Goal: Book appointment/travel/reservation

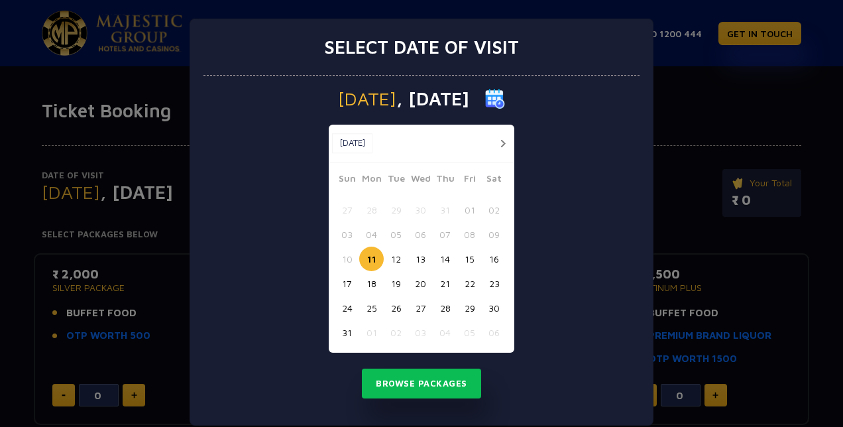
click at [347, 278] on button "17" at bounding box center [347, 283] width 25 height 25
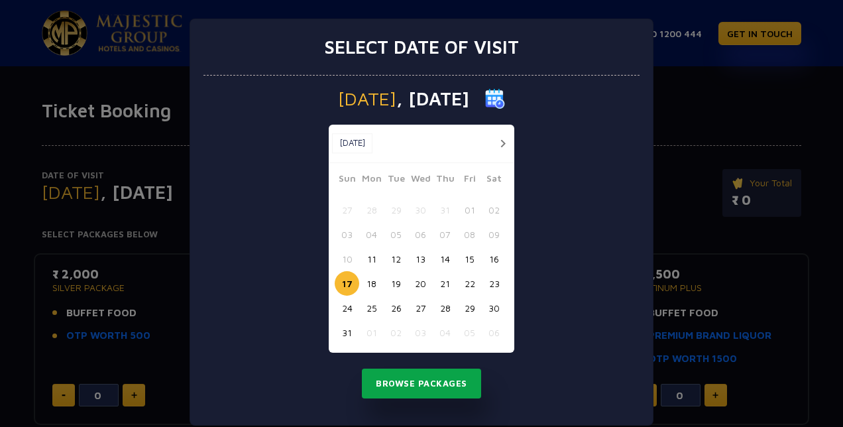
click at [403, 386] on button "Browse Packages" at bounding box center [421, 383] width 119 height 30
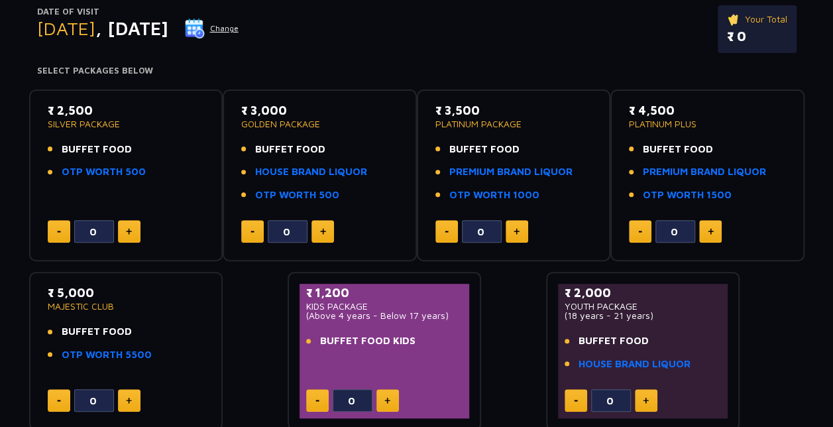
scroll to position [134, 0]
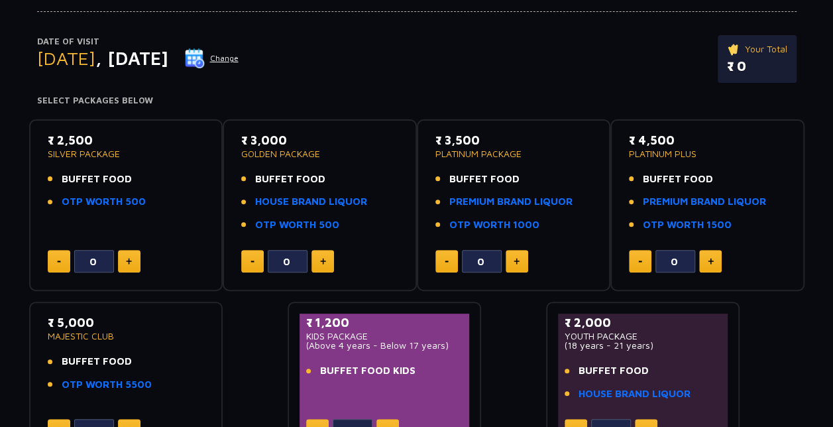
click at [130, 262] on img at bounding box center [129, 261] width 6 height 7
type input "1"
click at [737, 64] on p "₹ 2,500.00" at bounding box center [751, 66] width 71 height 20
click at [118, 199] on link "OTP WORTH 500" at bounding box center [104, 201] width 84 height 15
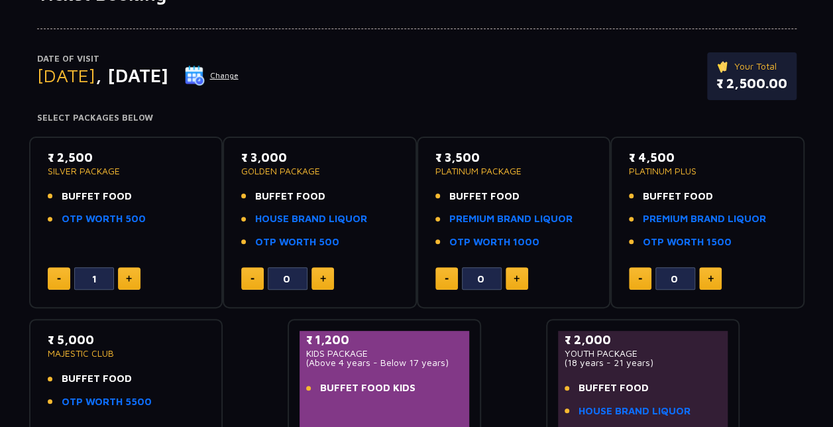
scroll to position [0, 0]
